Goal: Task Accomplishment & Management: Use online tool/utility

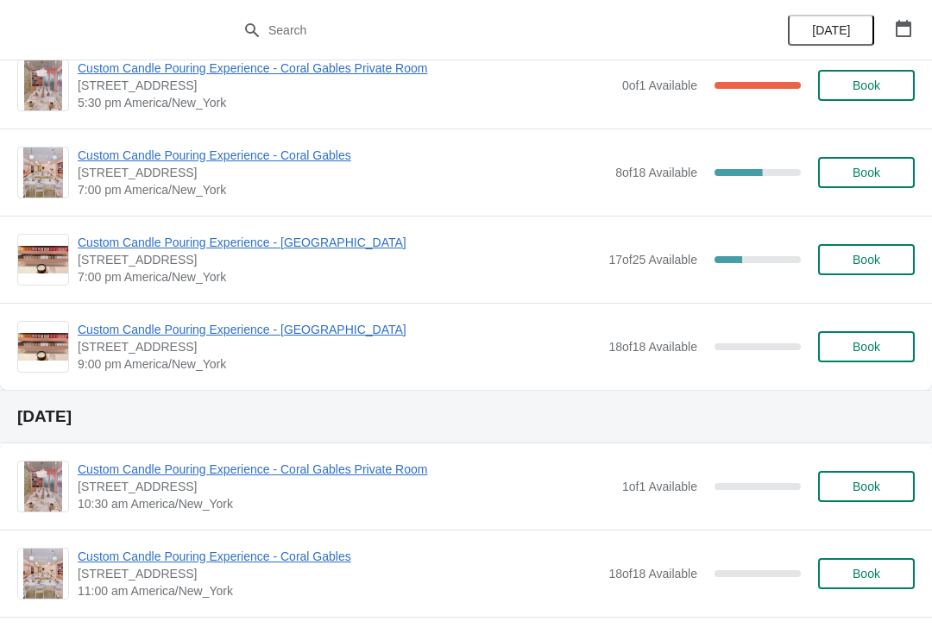
scroll to position [989, 0]
click at [900, 34] on icon "button" at bounding box center [903, 28] width 17 height 17
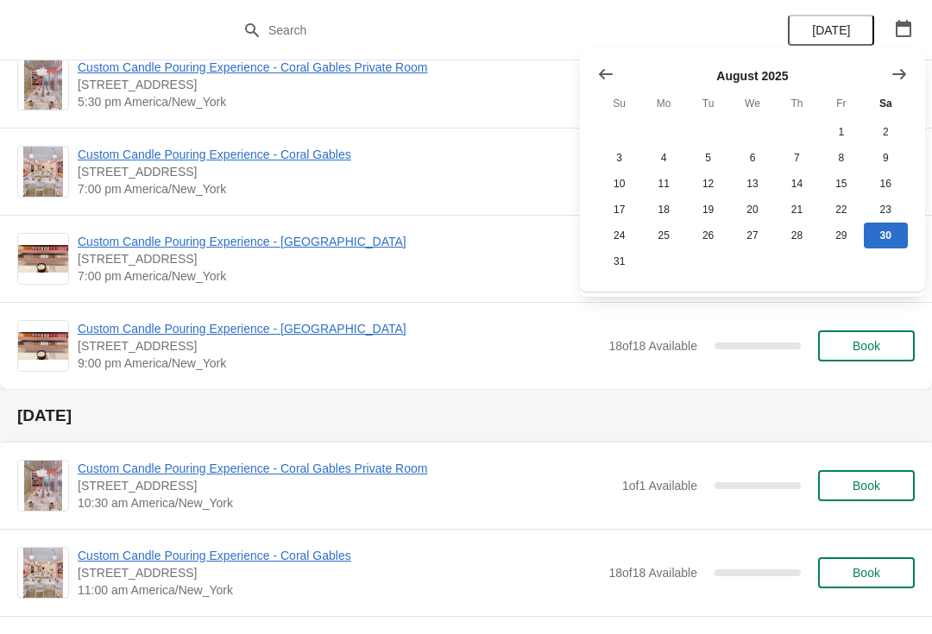
click at [895, 26] on icon "button" at bounding box center [903, 28] width 17 height 17
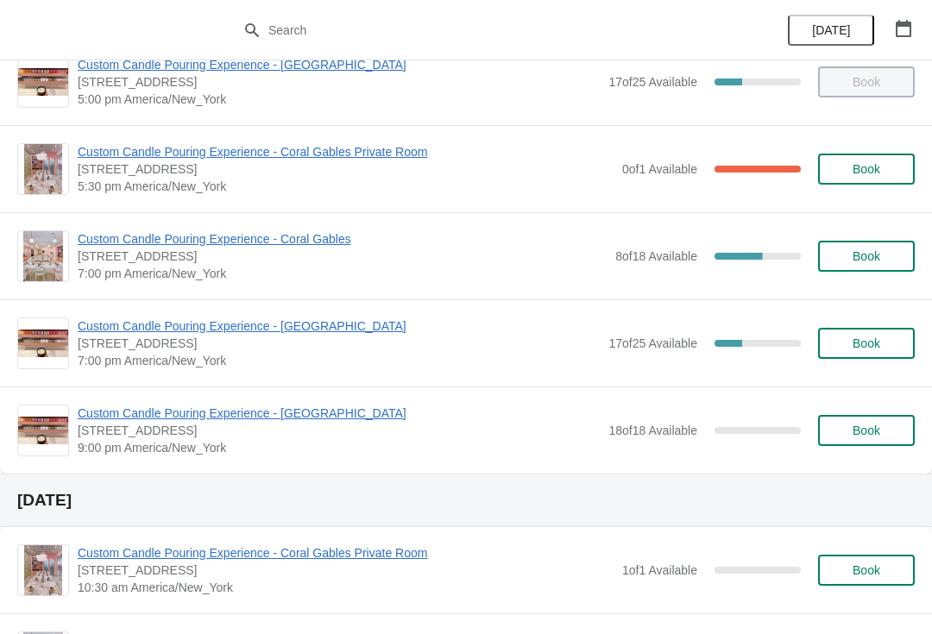
scroll to position [904, 0]
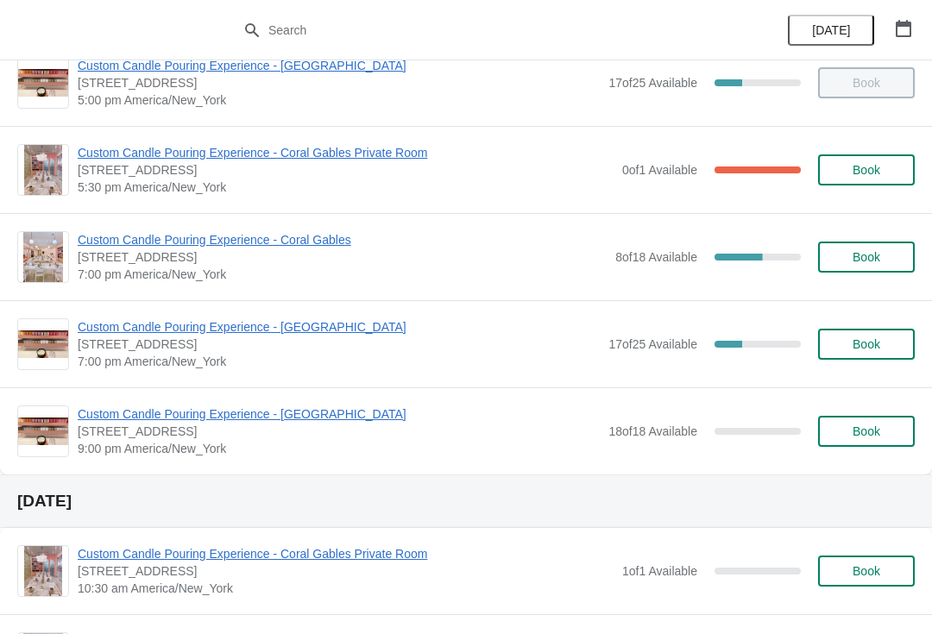
click at [865, 347] on span "Book" at bounding box center [866, 344] width 28 height 14
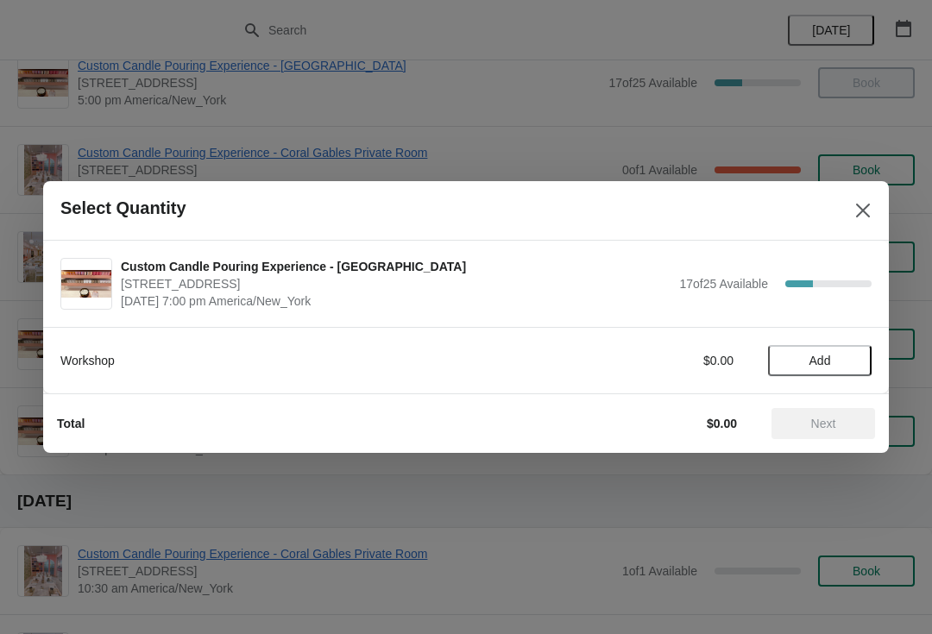
click at [839, 355] on span "Add" at bounding box center [819, 361] width 72 height 14
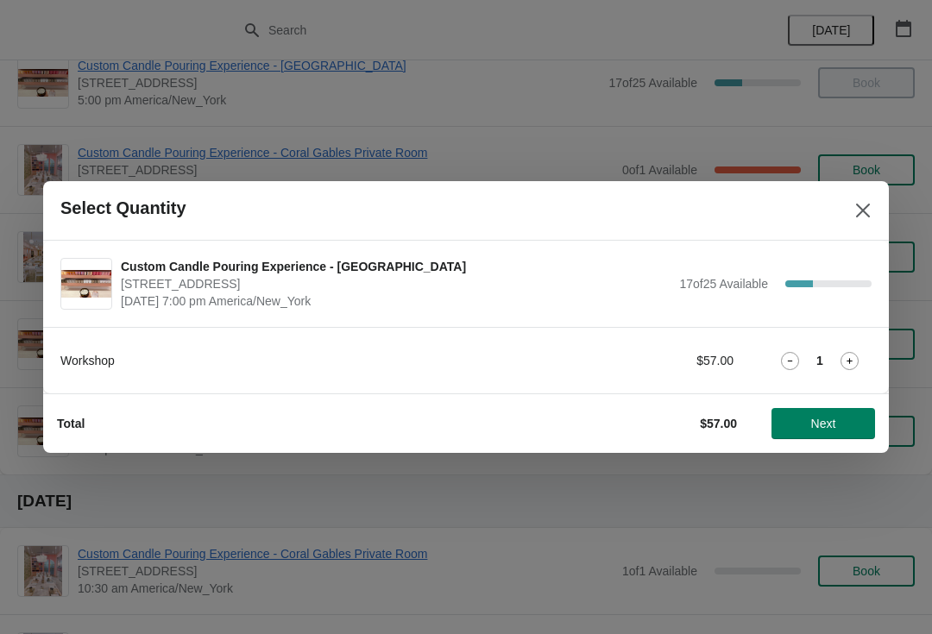
click at [845, 366] on icon at bounding box center [849, 361] width 18 height 18
click at [821, 428] on span "Next" at bounding box center [823, 424] width 25 height 14
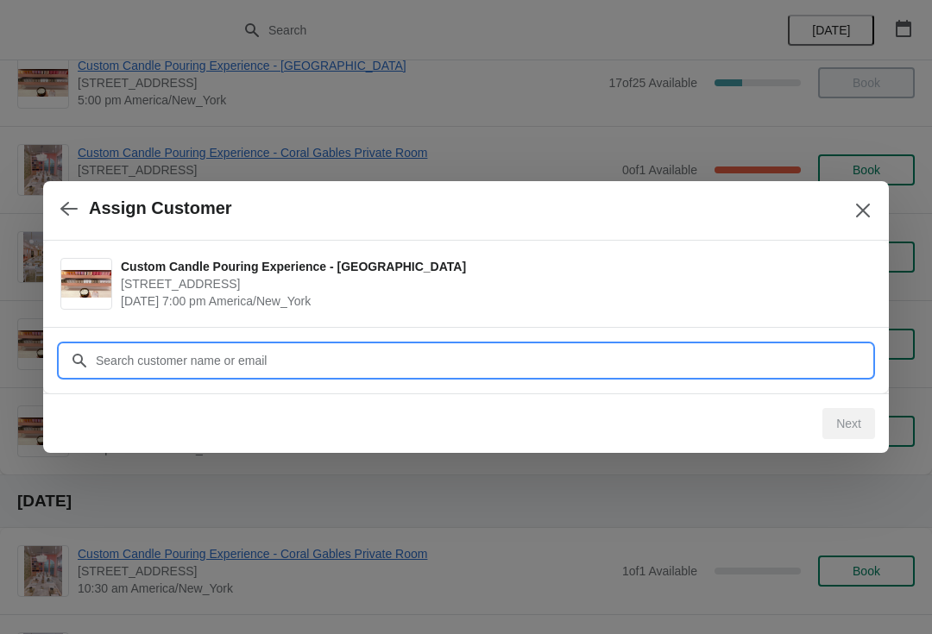
click at [640, 361] on input "Customer" at bounding box center [483, 360] width 776 height 31
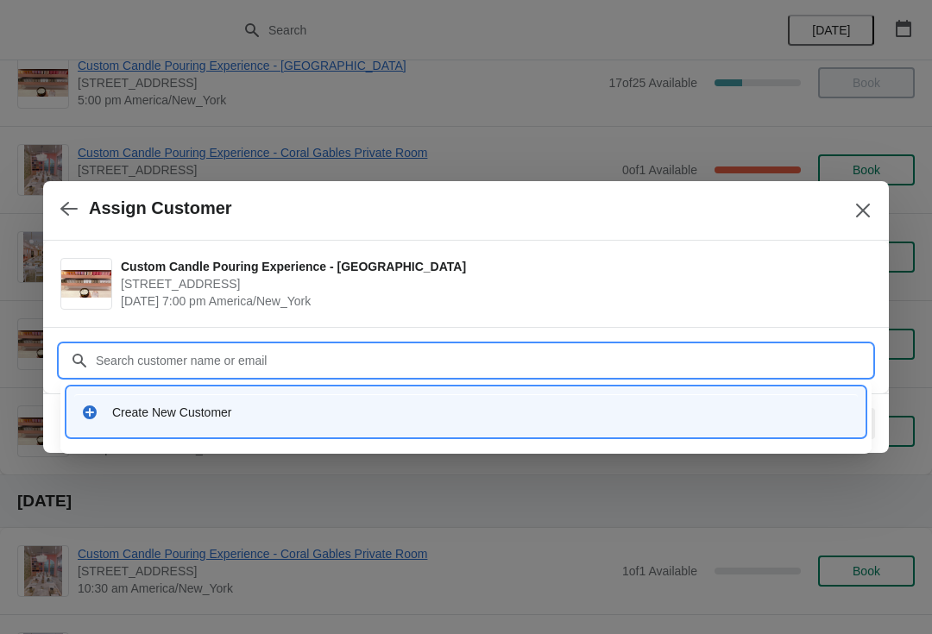
click at [201, 412] on div "Create New Customer" at bounding box center [481, 412] width 738 height 17
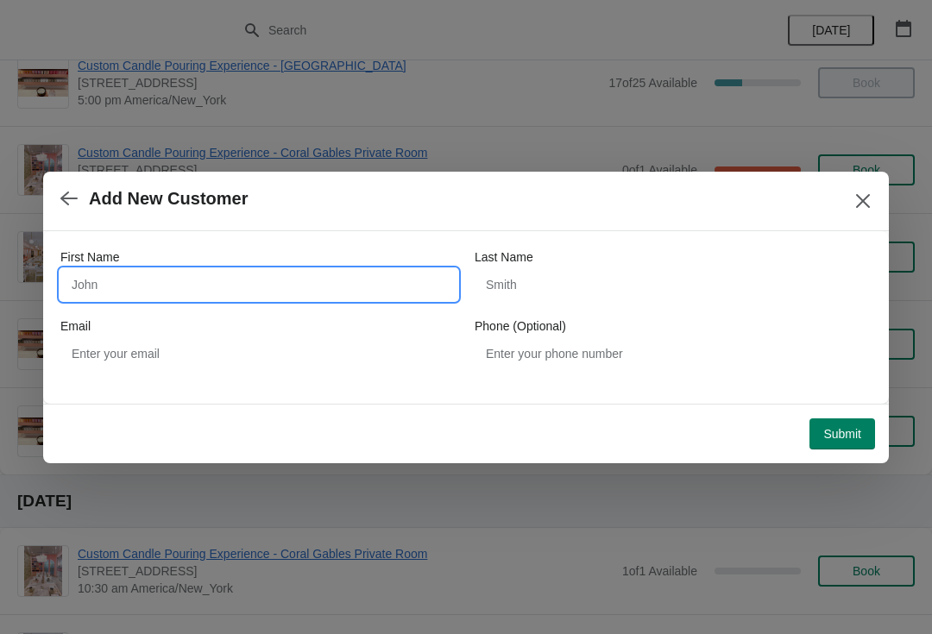
click at [268, 296] on input "First Name" at bounding box center [258, 284] width 397 height 31
type input "Sofia"
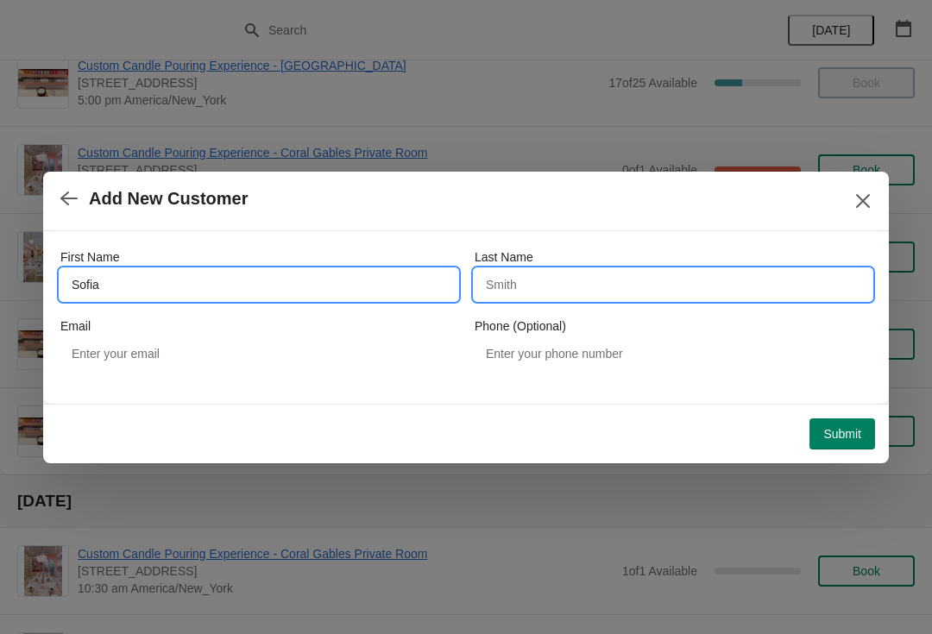
click at [557, 284] on input "Last Name" at bounding box center [672, 284] width 397 height 31
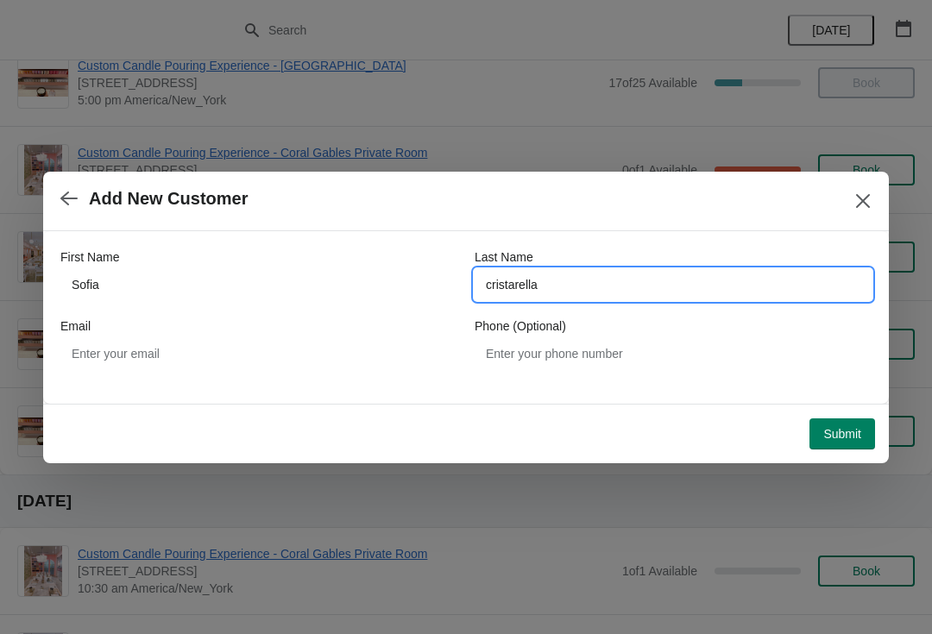
type input "cristarella"
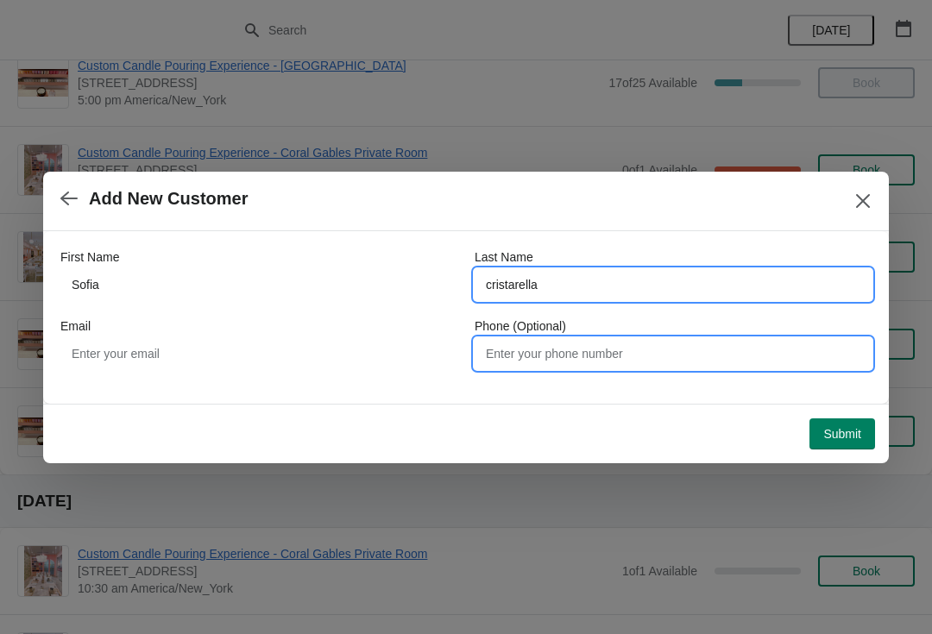
click at [774, 354] on input "Phone (Optional)" at bounding box center [672, 353] width 397 height 31
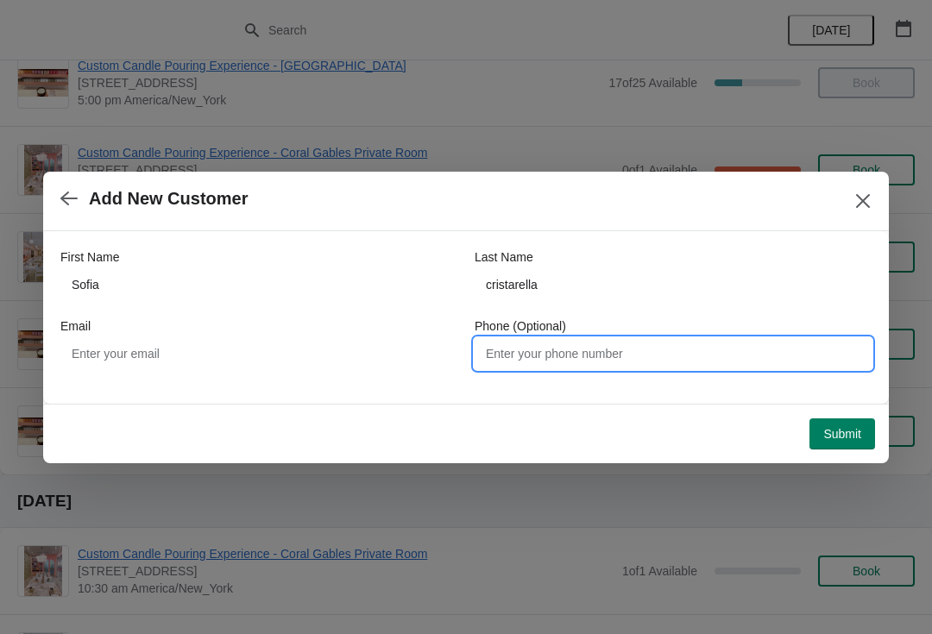
click at [834, 420] on button "Submit" at bounding box center [842, 433] width 66 height 31
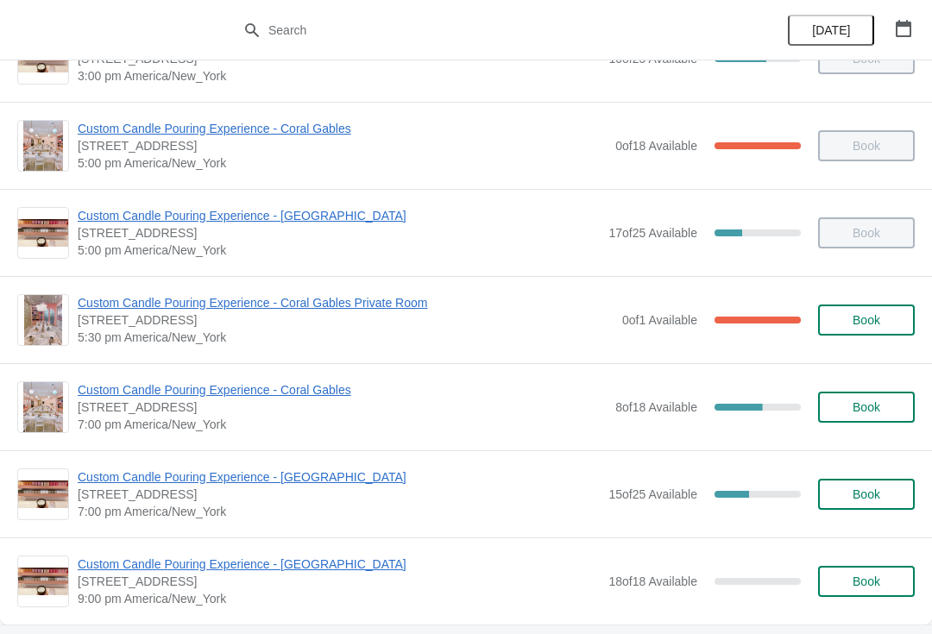
scroll to position [753, 0]
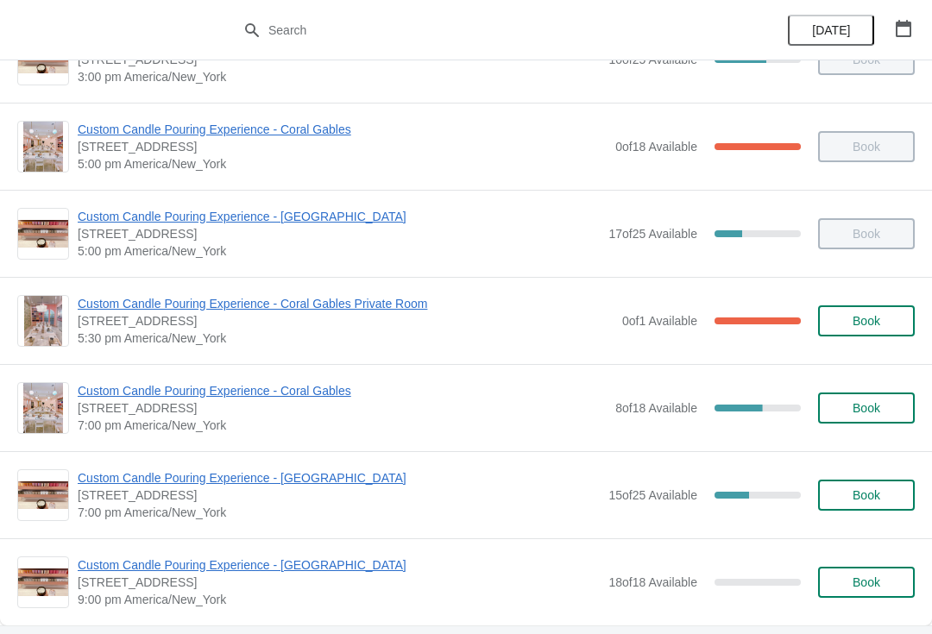
click at [854, 507] on button "Book" at bounding box center [866, 495] width 97 height 31
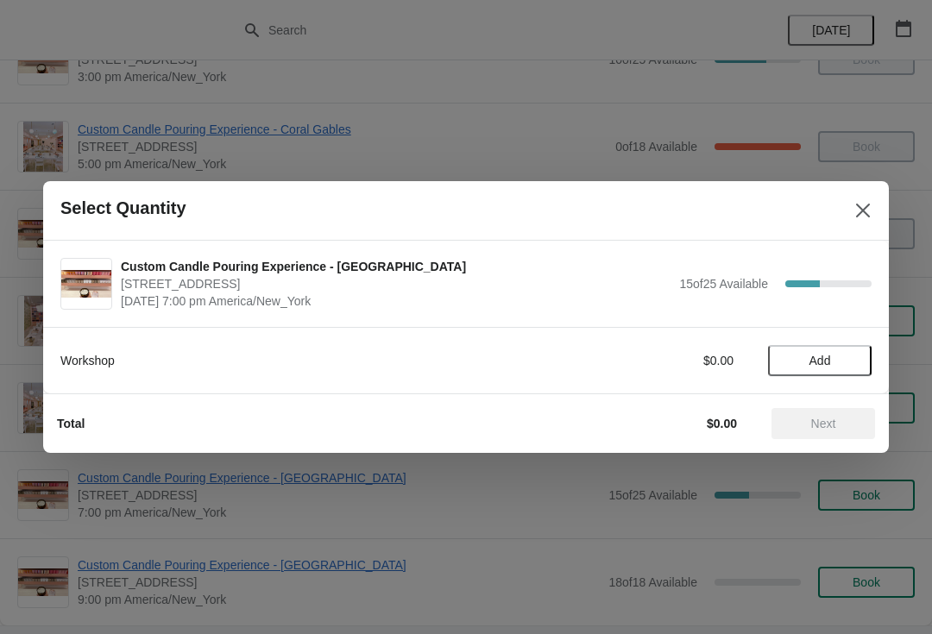
click at [833, 361] on span "Add" at bounding box center [819, 361] width 72 height 14
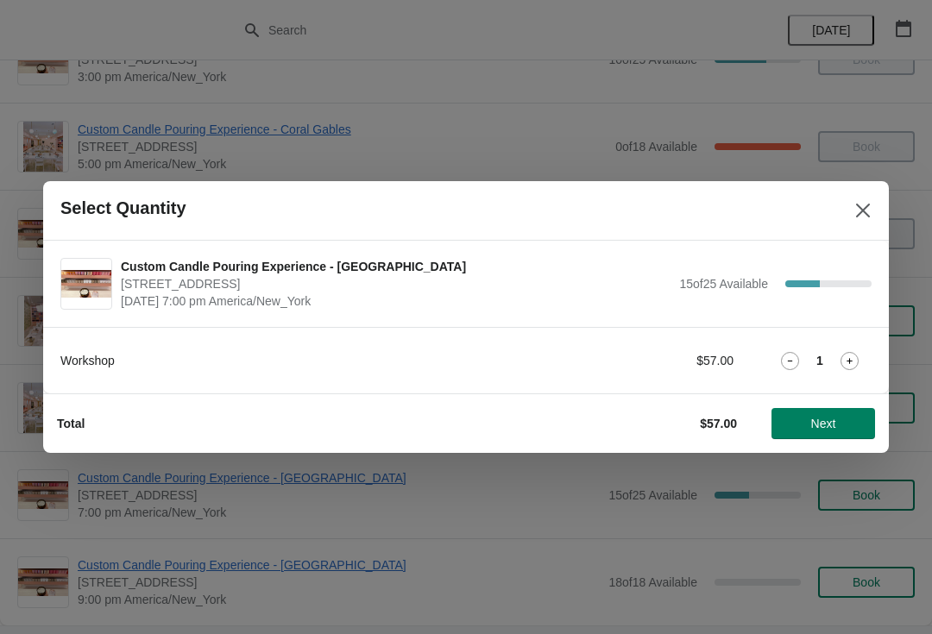
click at [847, 369] on icon at bounding box center [849, 361] width 18 height 18
click at [796, 437] on button "Next" at bounding box center [823, 423] width 104 height 31
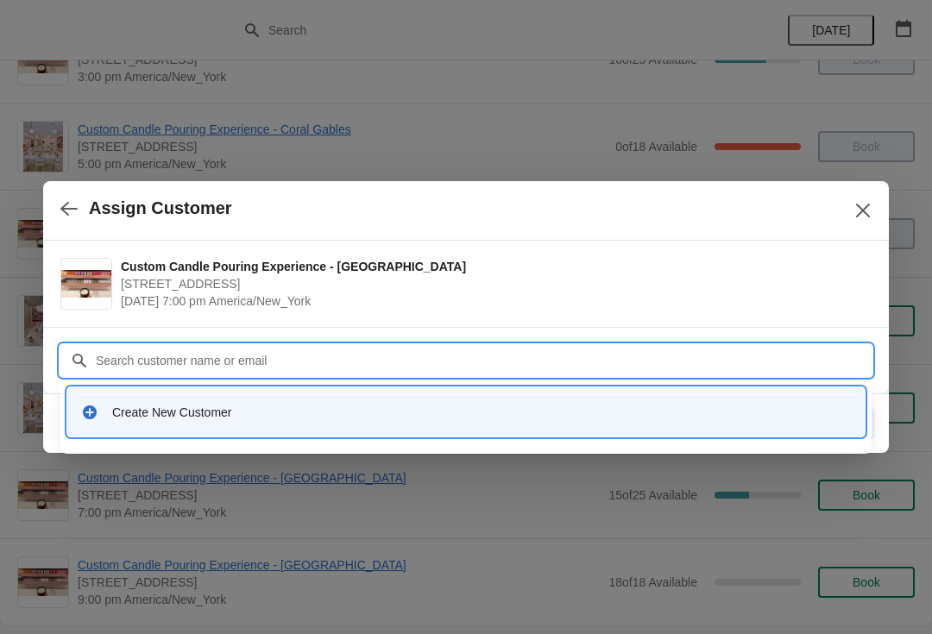
click at [155, 408] on div "Create New Customer" at bounding box center [481, 412] width 738 height 17
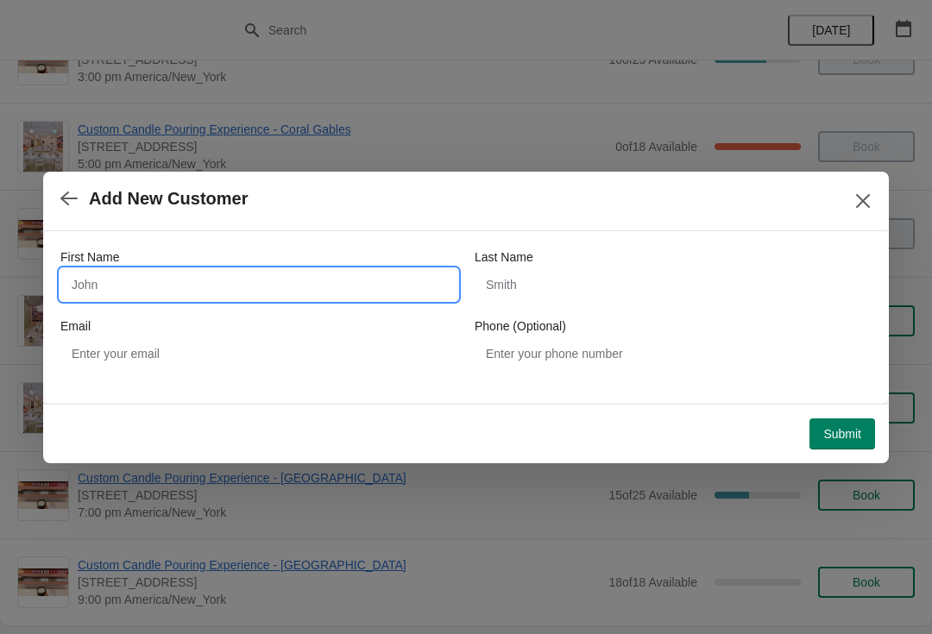
click at [122, 298] on input "First Name" at bounding box center [258, 284] width 397 height 31
type input "Sarah"
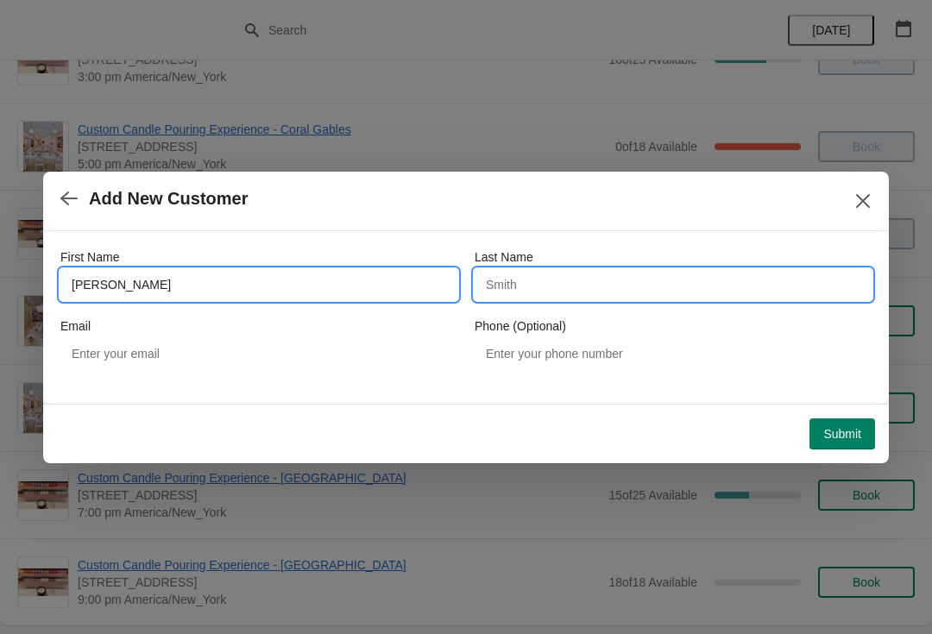
click at [560, 298] on input "Last Name" at bounding box center [672, 284] width 397 height 31
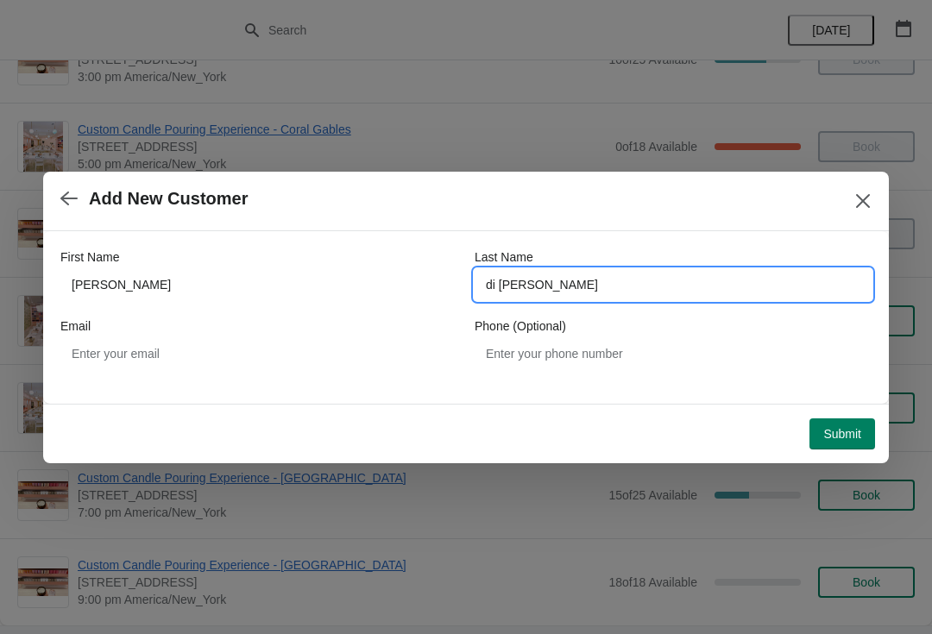
type input "di paola"
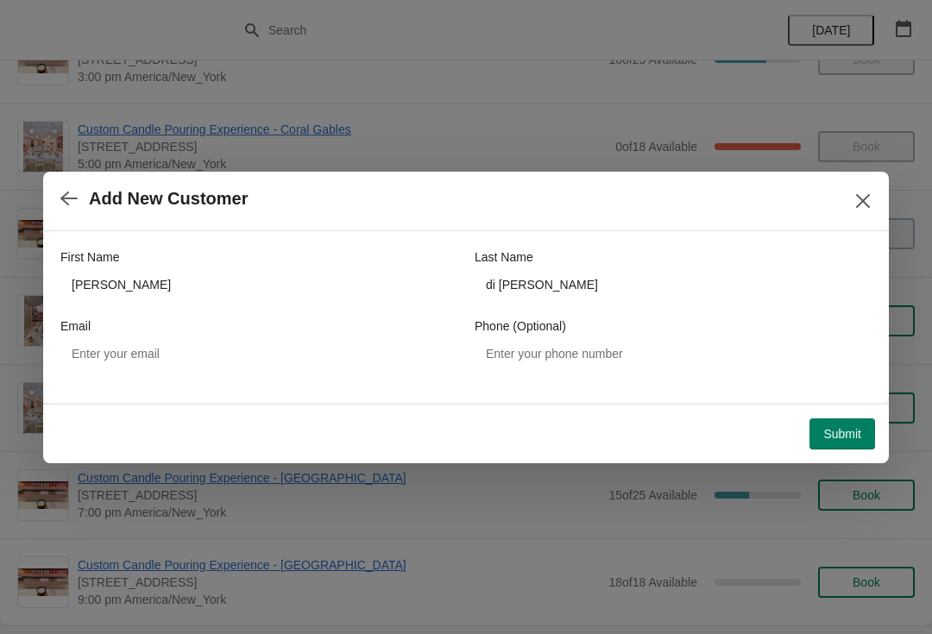
click at [844, 446] on button "Submit" at bounding box center [842, 433] width 66 height 31
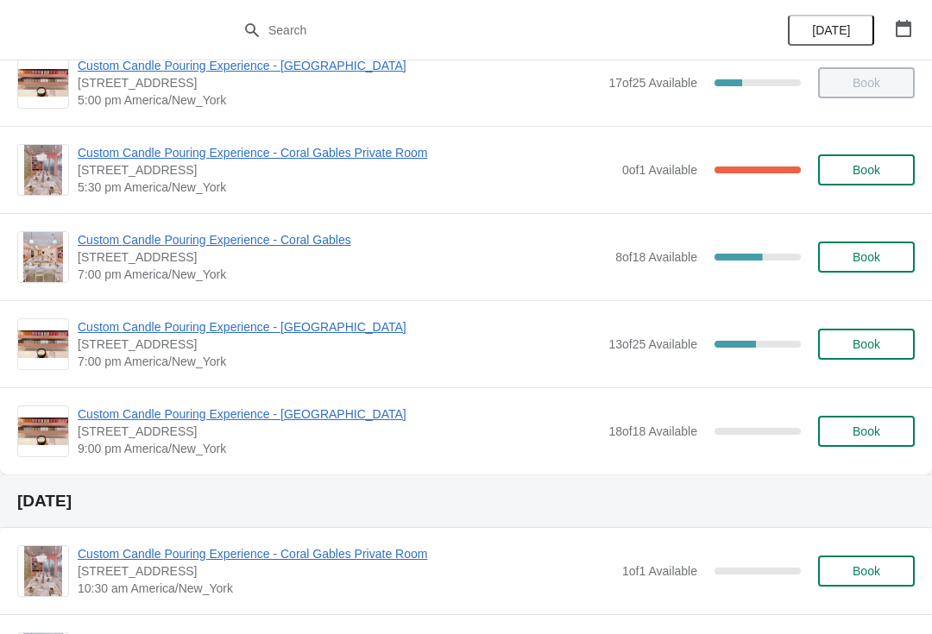
scroll to position [899, 0]
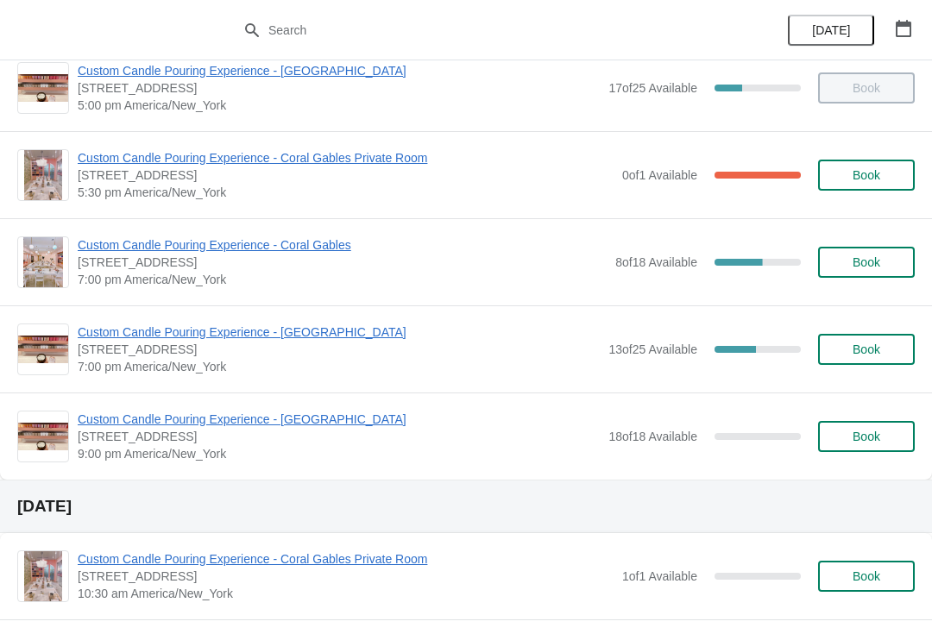
click at [159, 340] on span "Custom Candle Pouring Experience - [GEOGRAPHIC_DATA]" at bounding box center [339, 331] width 522 height 17
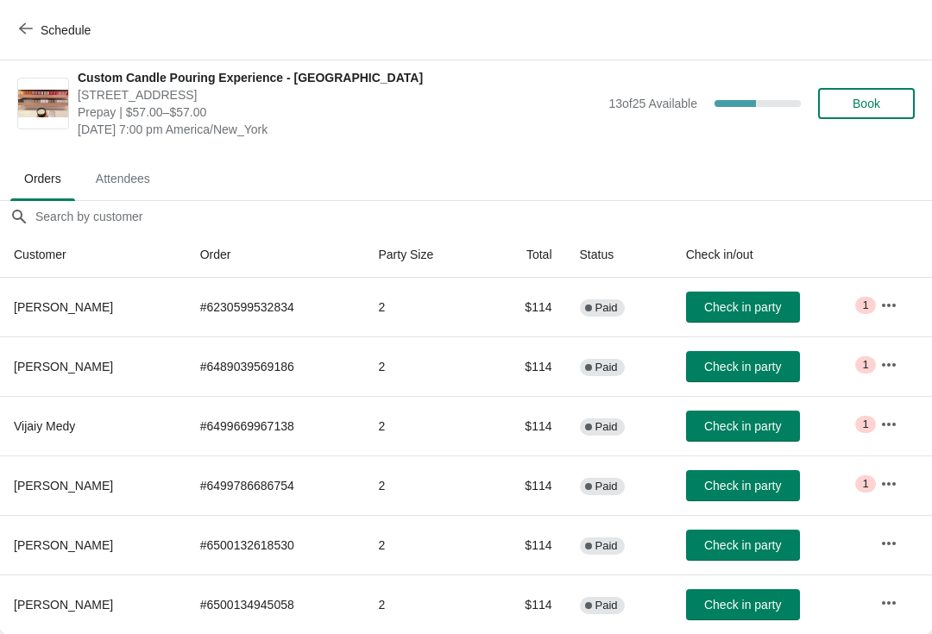
scroll to position [9, 0]
click at [31, 30] on icon "button" at bounding box center [26, 29] width 14 height 14
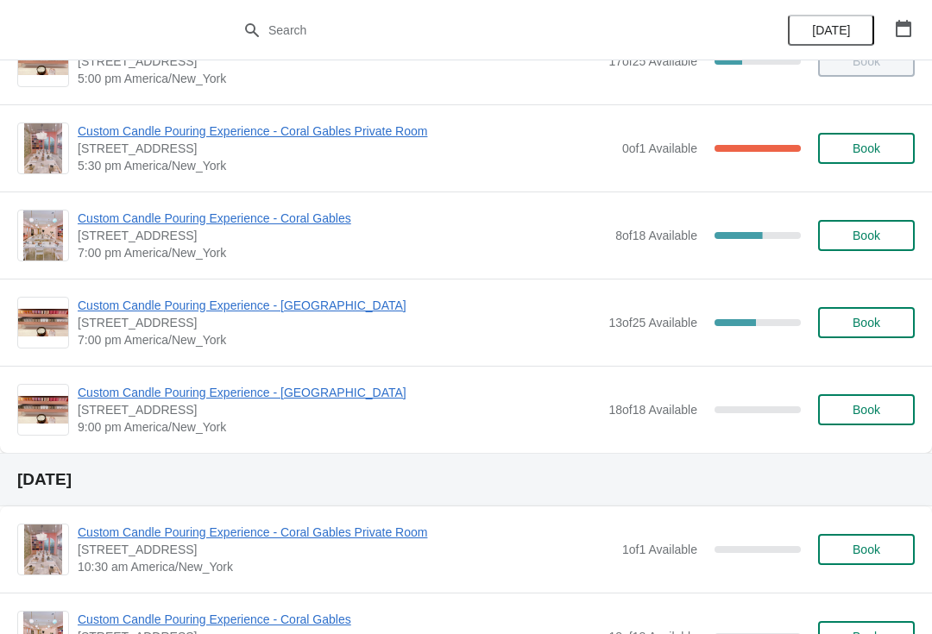
scroll to position [927, 0]
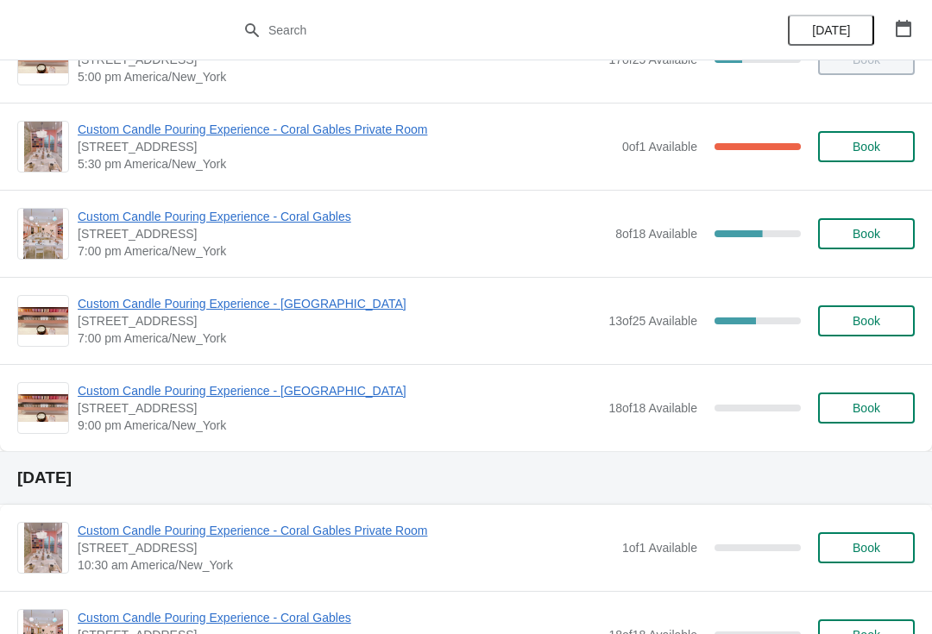
click at [110, 305] on span "Custom Candle Pouring Experience - [GEOGRAPHIC_DATA]" at bounding box center [339, 303] width 522 height 17
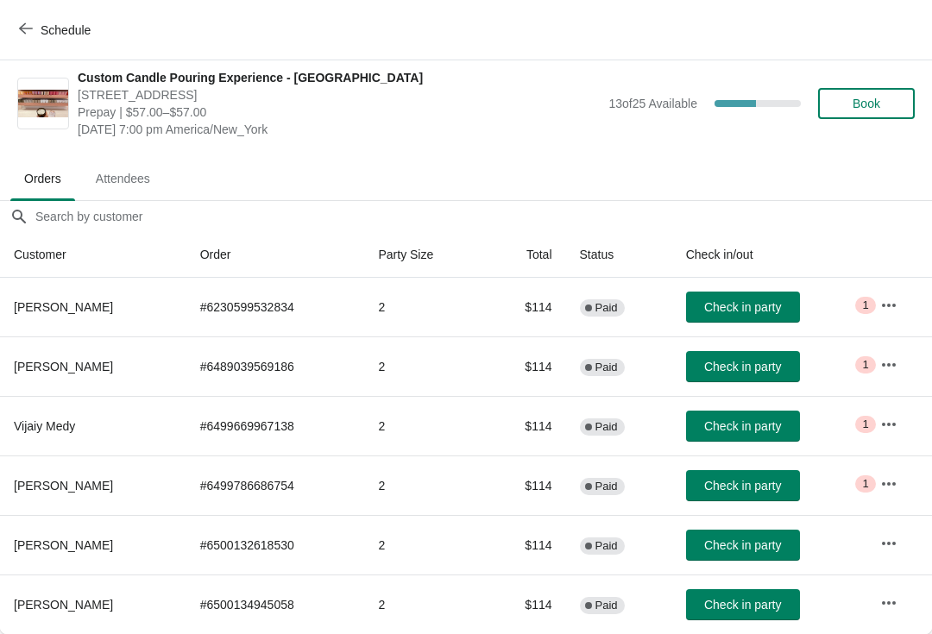
scroll to position [9, 0]
click at [33, 16] on button "Schedule" at bounding box center [57, 30] width 96 height 31
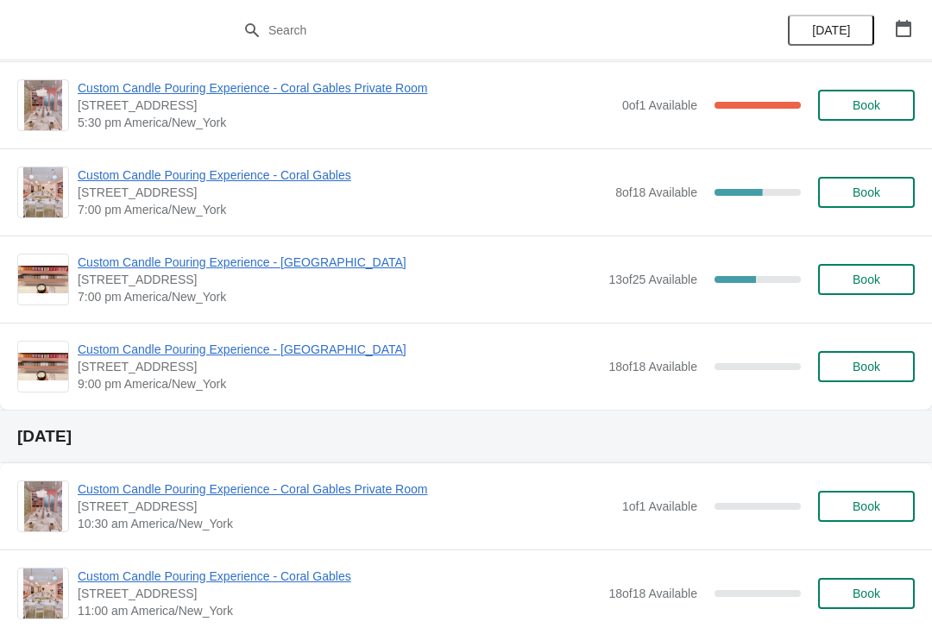
scroll to position [968, 0]
click at [305, 248] on div "Custom Candle Pouring Experience - [GEOGRAPHIC_DATA] [STREET_ADDRESS] 7:00 pm […" at bounding box center [466, 279] width 932 height 87
click at [308, 268] on span "Custom Candle Pouring Experience - [GEOGRAPHIC_DATA]" at bounding box center [339, 262] width 522 height 17
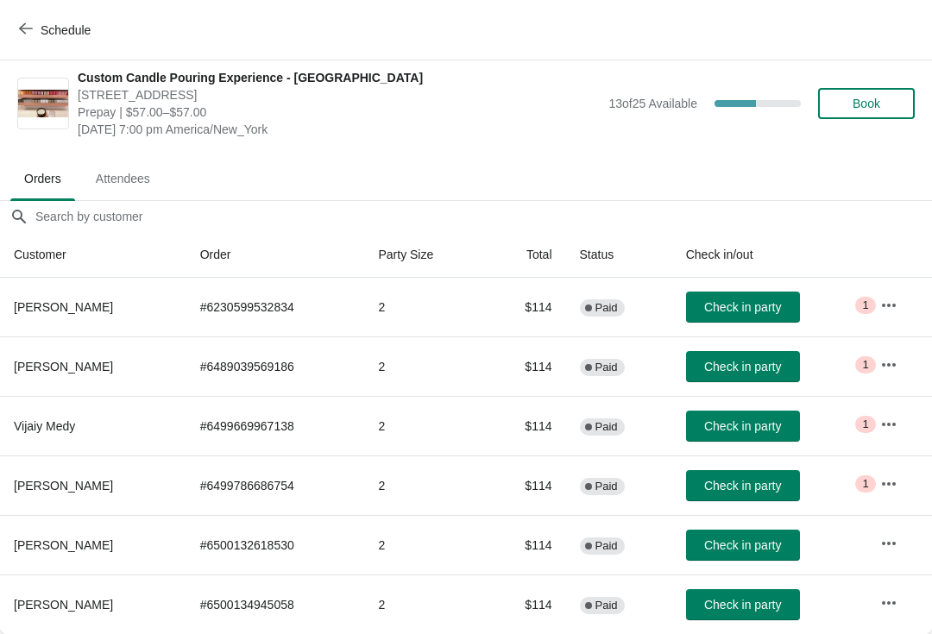
scroll to position [9, 0]
click at [757, 547] on span "Check in party" at bounding box center [742, 545] width 77 height 14
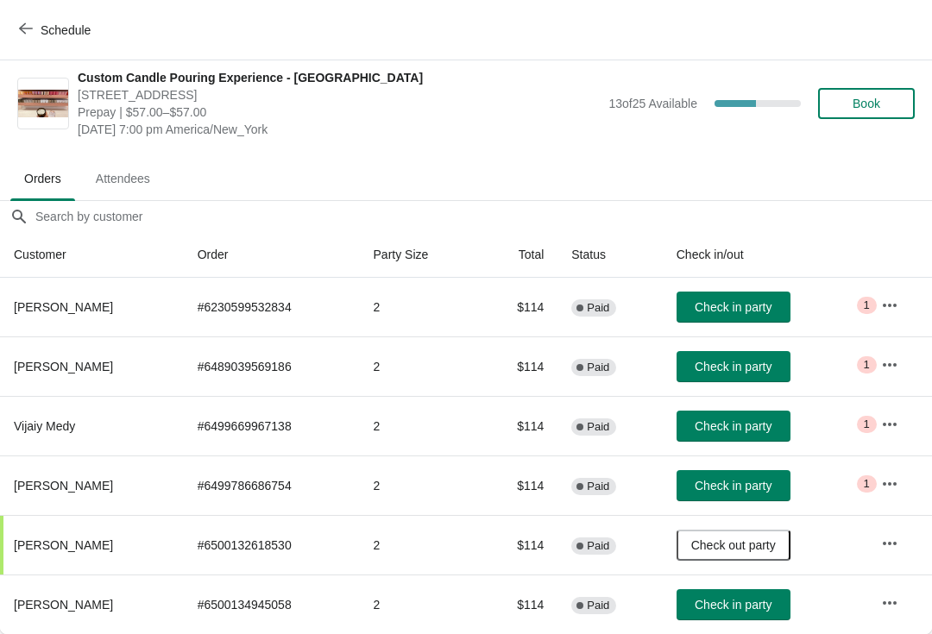
click at [746, 593] on button "Check in party" at bounding box center [733, 604] width 114 height 31
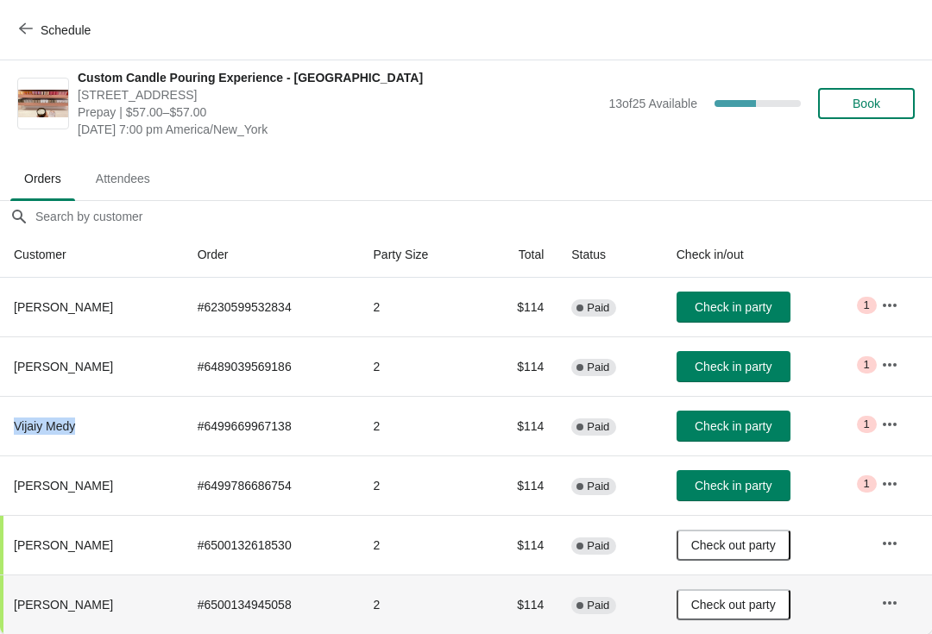
copy span "Vijaiy Medy"
